Goal: Transaction & Acquisition: Book appointment/travel/reservation

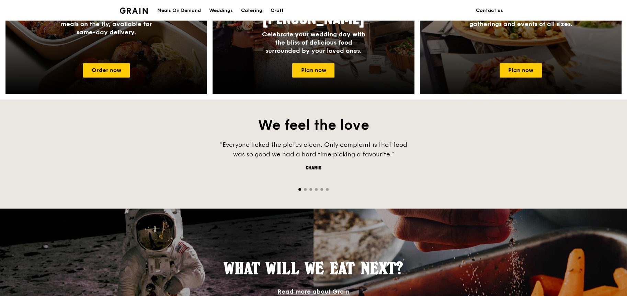
scroll to position [343, 0]
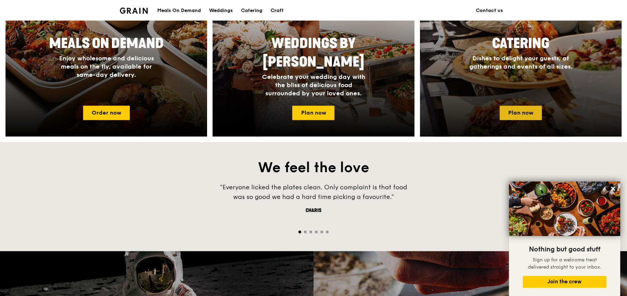
click at [515, 113] on link "Plan now" at bounding box center [521, 113] width 42 height 14
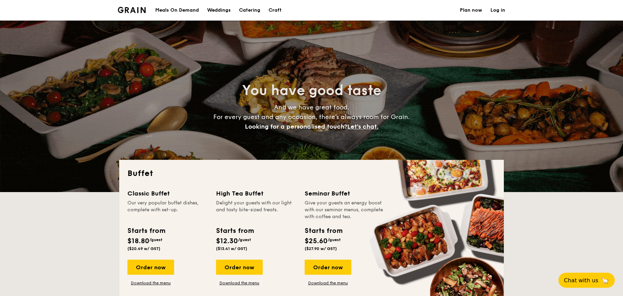
select select
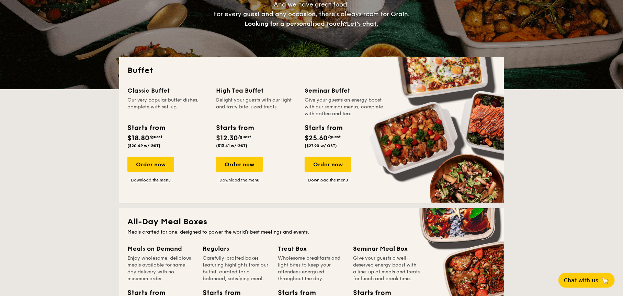
scroll to position [103, 0]
click at [347, 170] on div "Order now" at bounding box center [328, 164] width 47 height 15
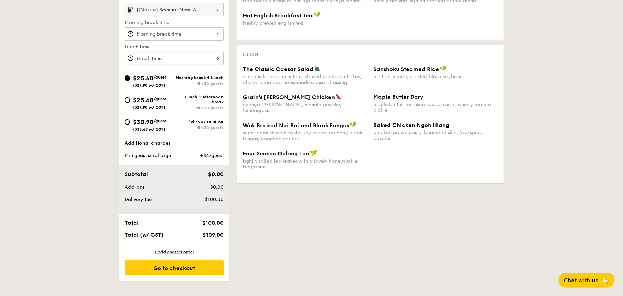
scroll to position [206, 0]
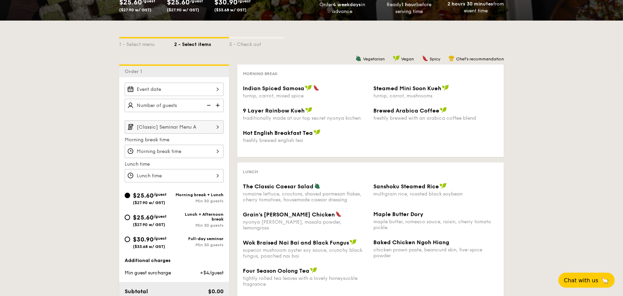
select select
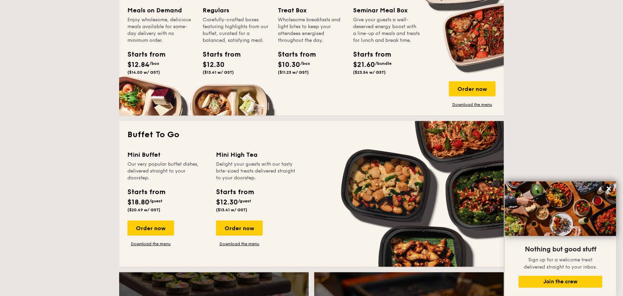
scroll to position [412, 0]
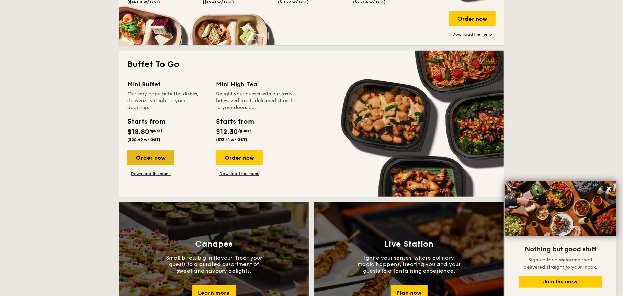
click at [169, 160] on div "Order now" at bounding box center [150, 157] width 47 height 15
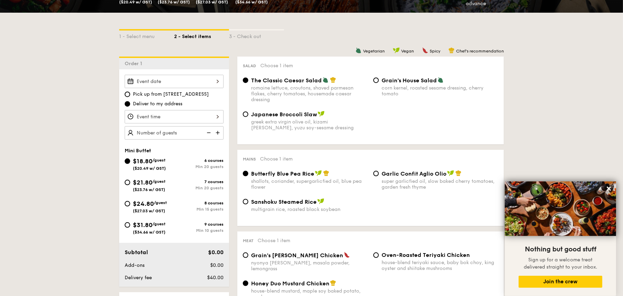
scroll to position [137, 0]
